Goal: Find specific page/section: Find specific page/section

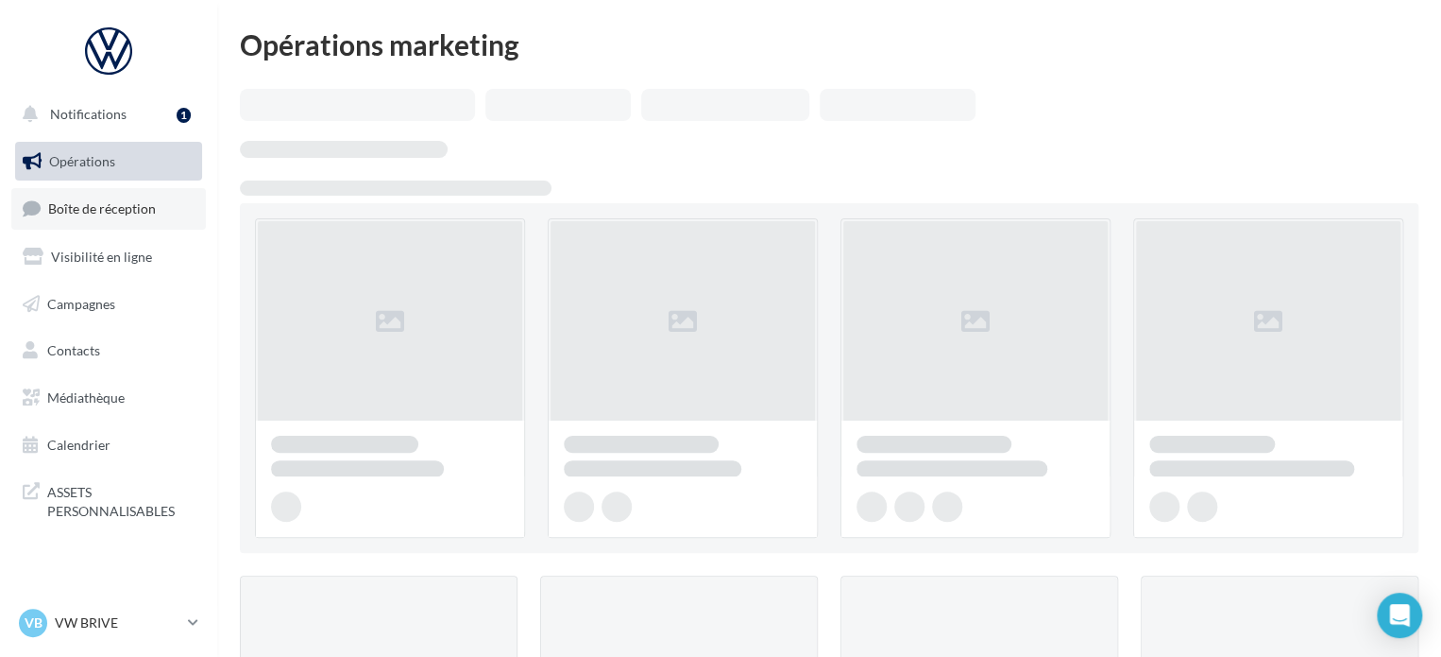
click at [105, 213] on span "Boîte de réception" at bounding box center [102, 208] width 108 height 16
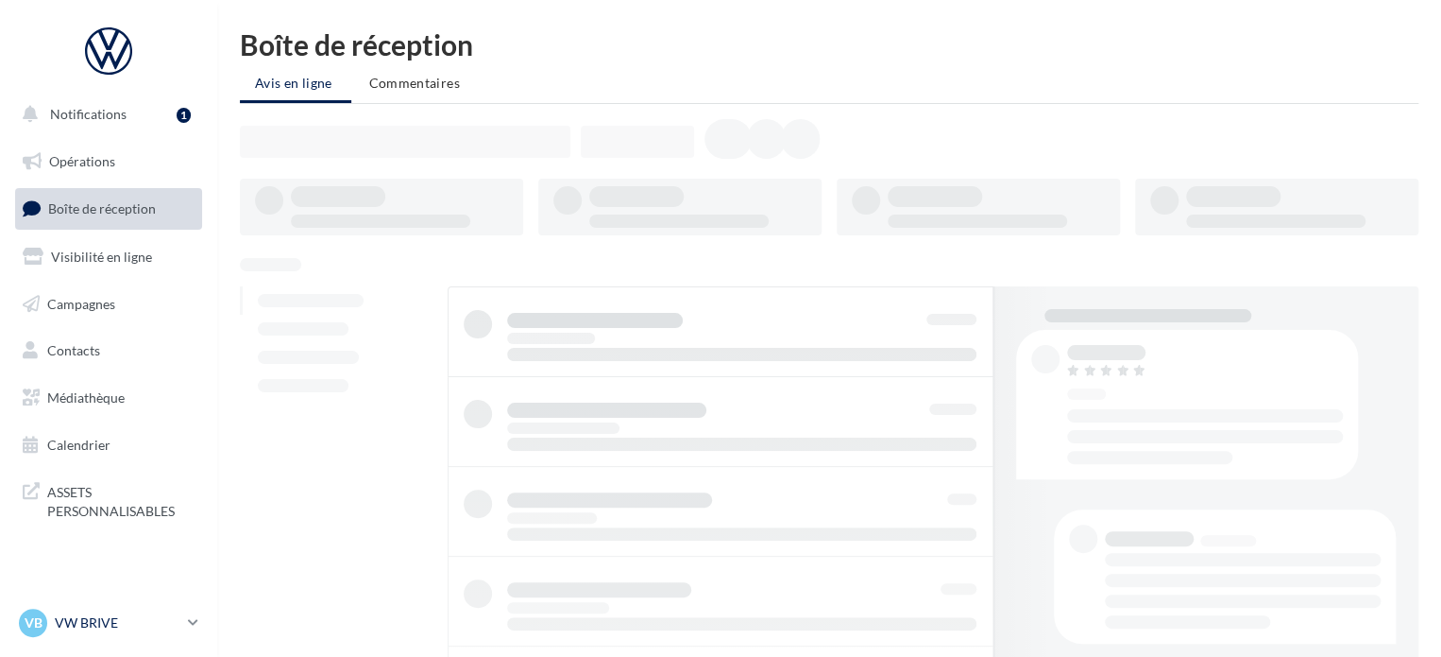
click at [144, 628] on p "VW BRIVE" at bounding box center [118, 622] width 126 height 19
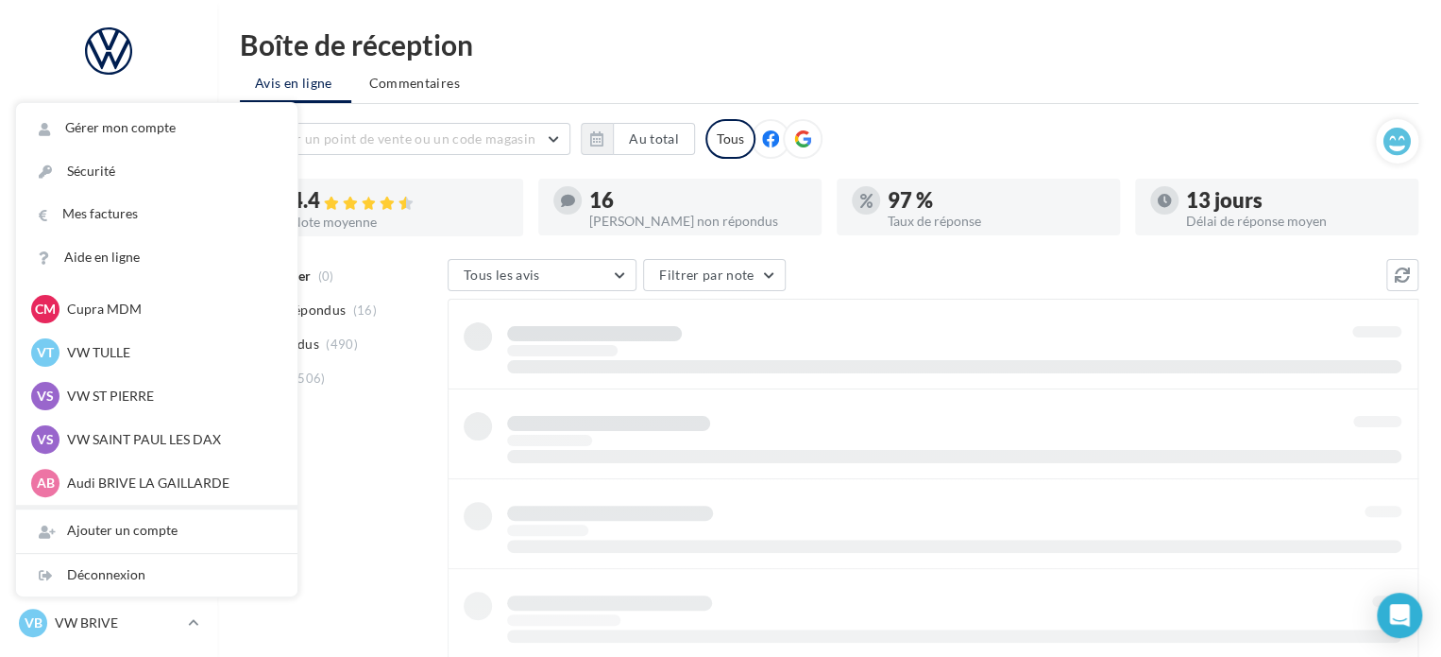
scroll to position [174, 0]
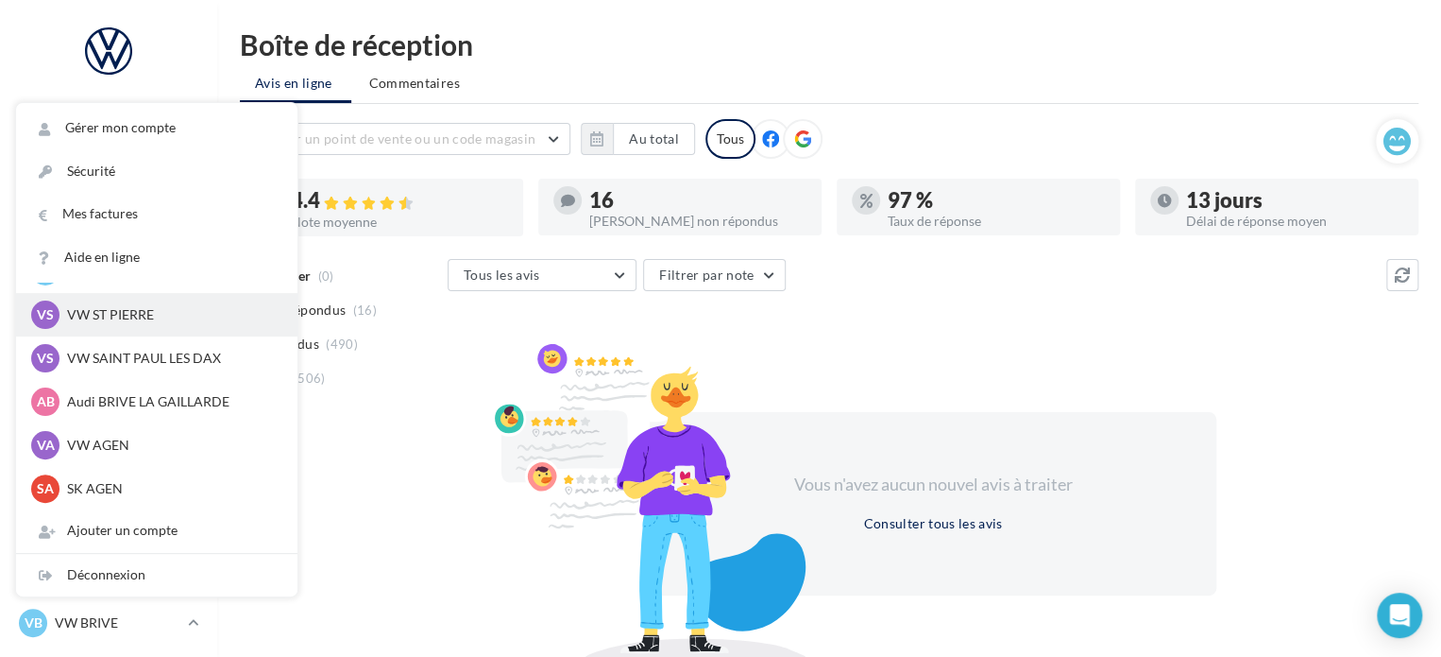
click at [151, 313] on p "VW ST PIERRE" at bounding box center [171, 314] width 208 height 19
